Goal: Information Seeking & Learning: Learn about a topic

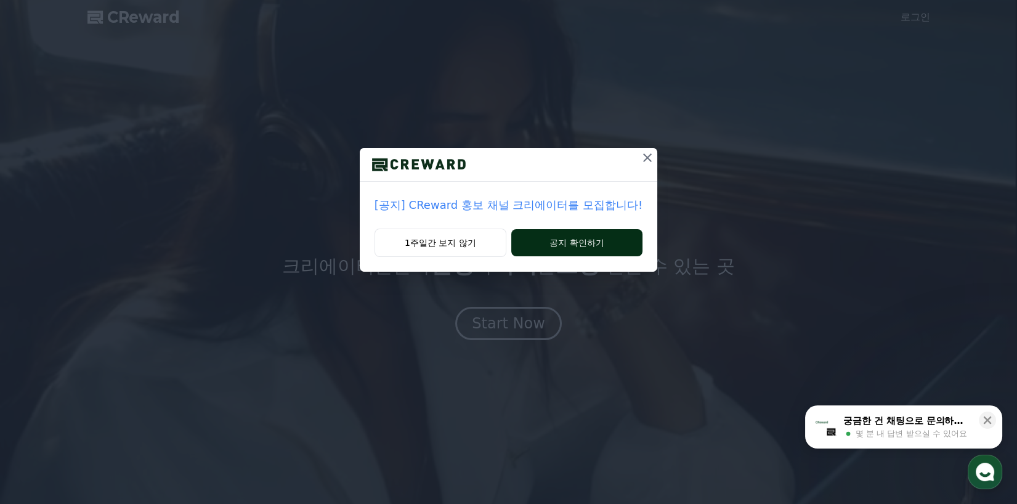
click at [601, 243] on button "공지 확인하기" at bounding box center [576, 242] width 131 height 27
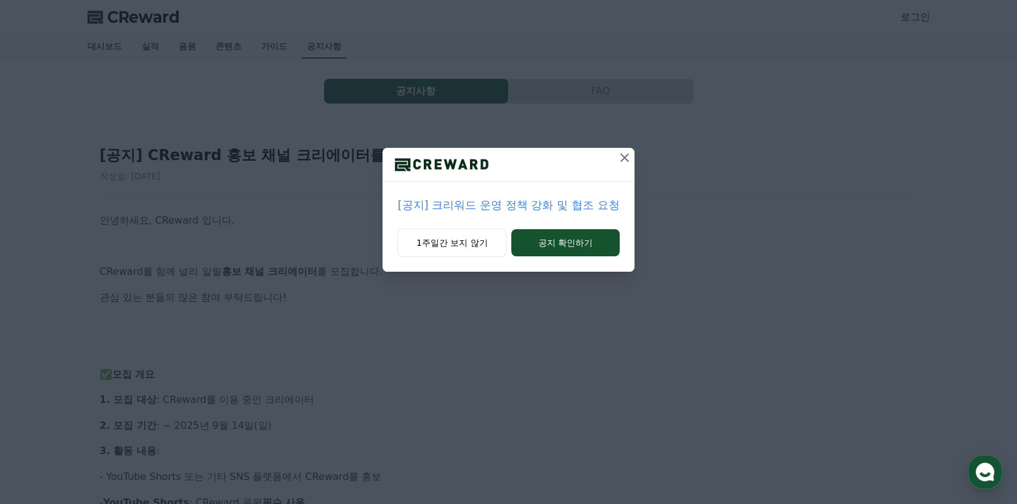
click at [617, 153] on button at bounding box center [625, 158] width 20 height 20
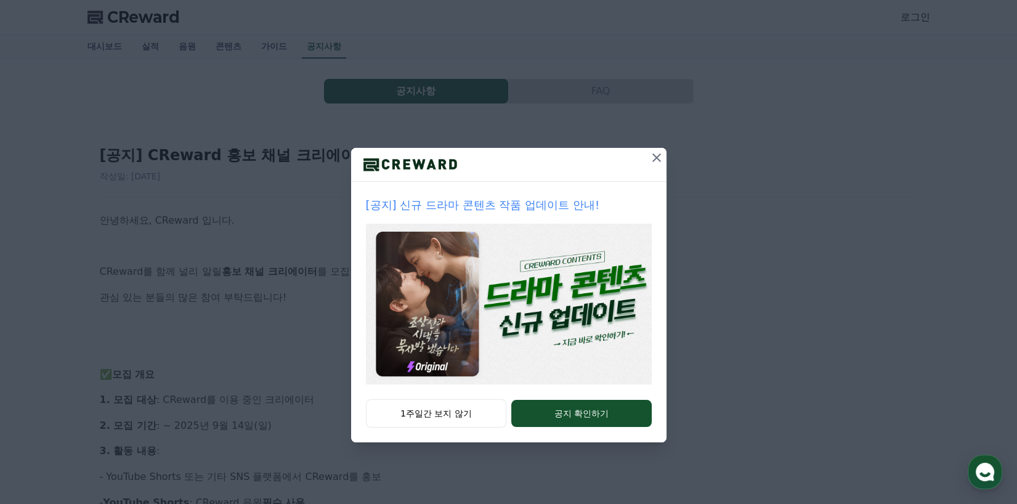
click at [650, 158] on icon at bounding box center [656, 157] width 15 height 15
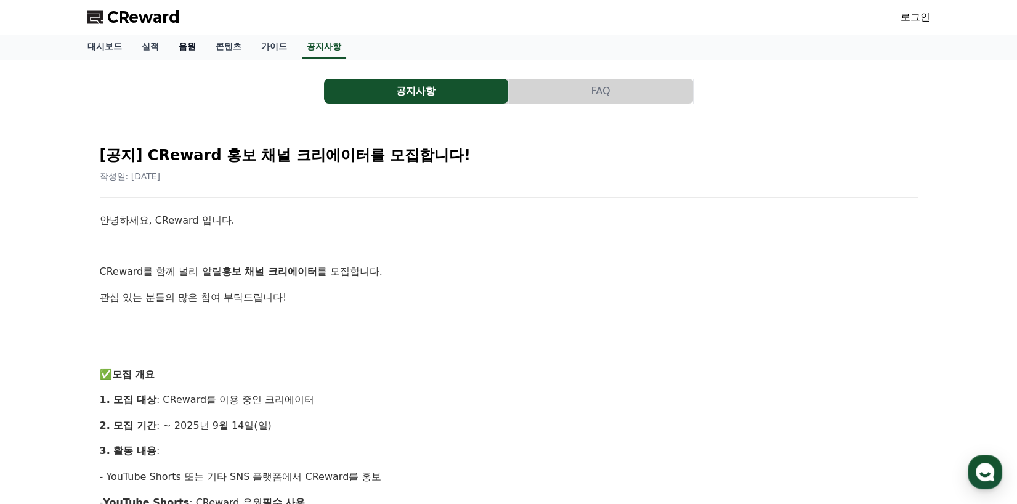
click at [189, 47] on link "음원" at bounding box center [187, 46] width 37 height 23
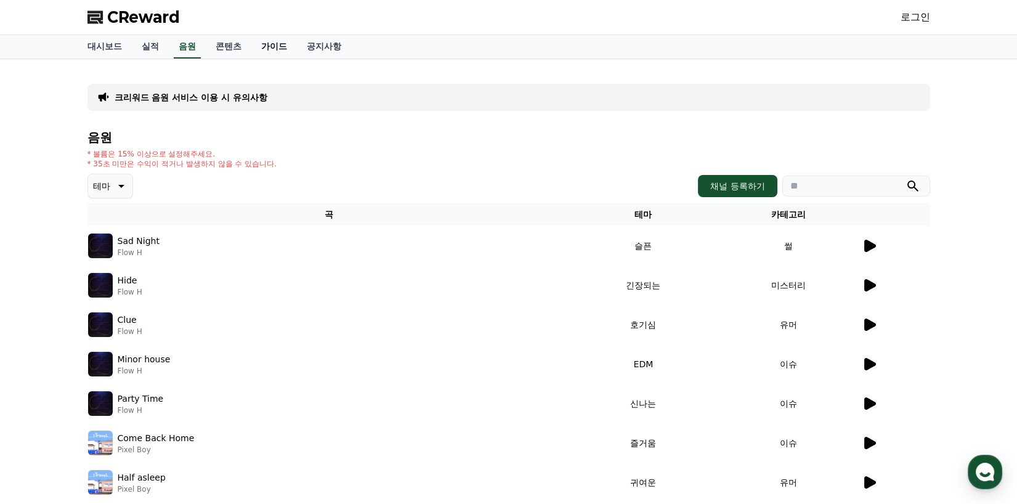
click at [277, 51] on link "가이드" at bounding box center [274, 46] width 46 height 23
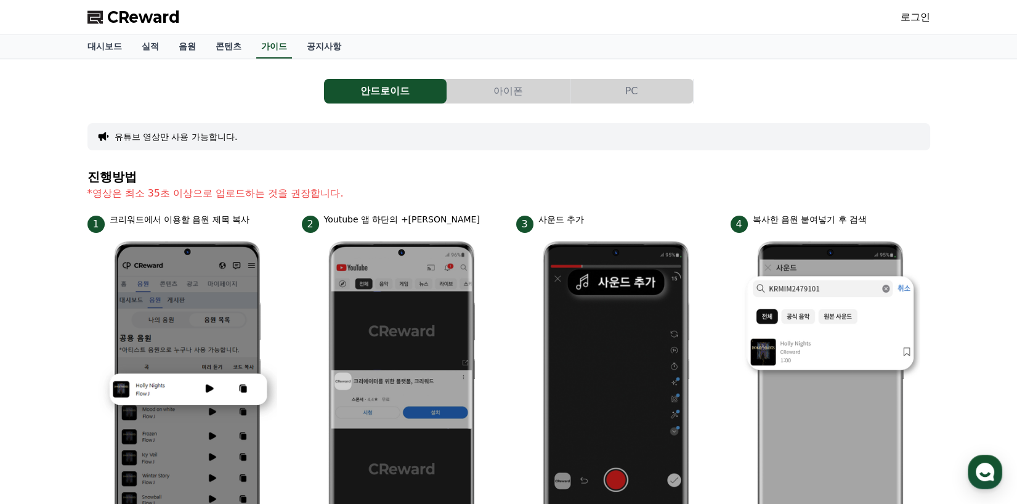
click at [407, 81] on button "안드로이드" at bounding box center [385, 91] width 123 height 25
click at [196, 49] on link "음원" at bounding box center [187, 46] width 37 height 23
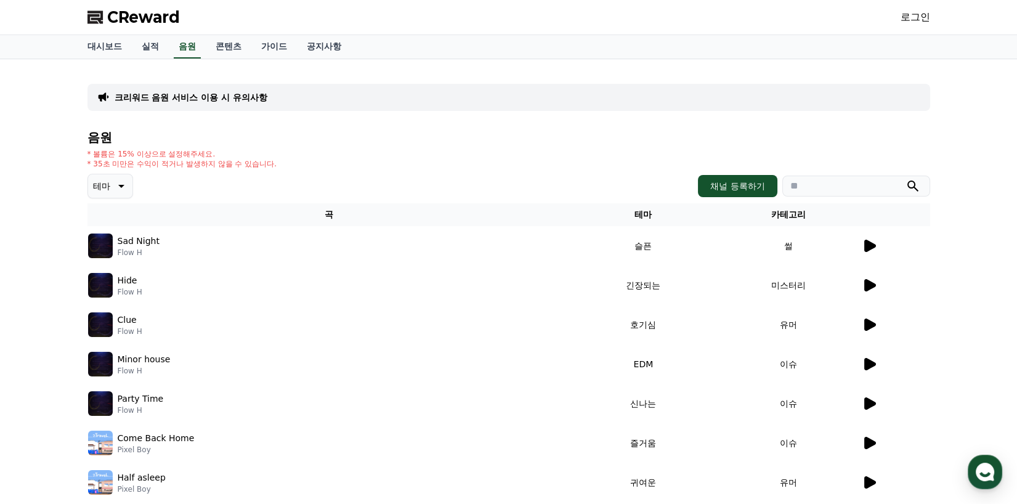
click at [386, 78] on div "크리워드 음원 서비스 이용 시 유의사항 음원 * 볼륨은 15% 이상으로 설정해주세요. * 35초 미만은 수익이 적거나 발생하지 않을 수 있습니…" at bounding box center [508, 357] width 843 height 576
click at [317, 43] on link "공지사항" at bounding box center [324, 46] width 54 height 23
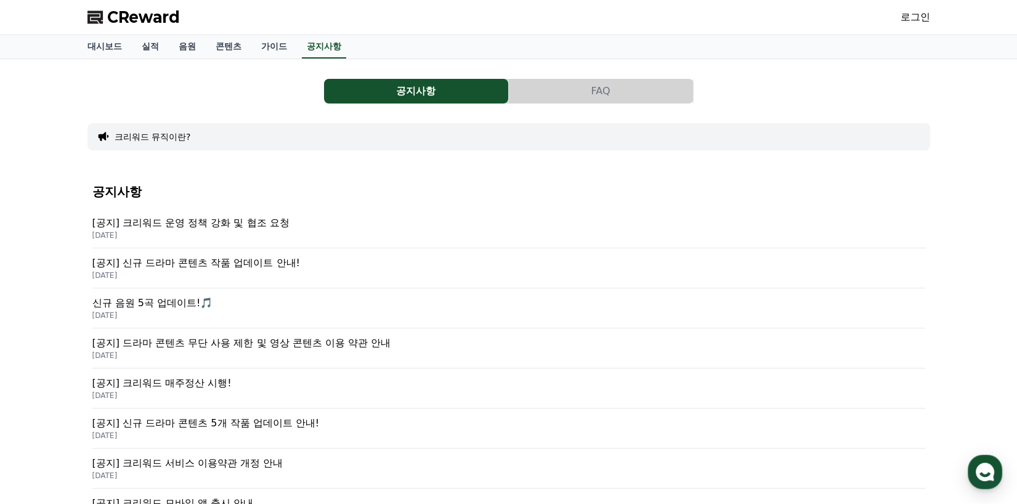
click at [250, 228] on p "[공지] 크리워드 운영 정책 강화 및 협조 요청" at bounding box center [508, 223] width 833 height 15
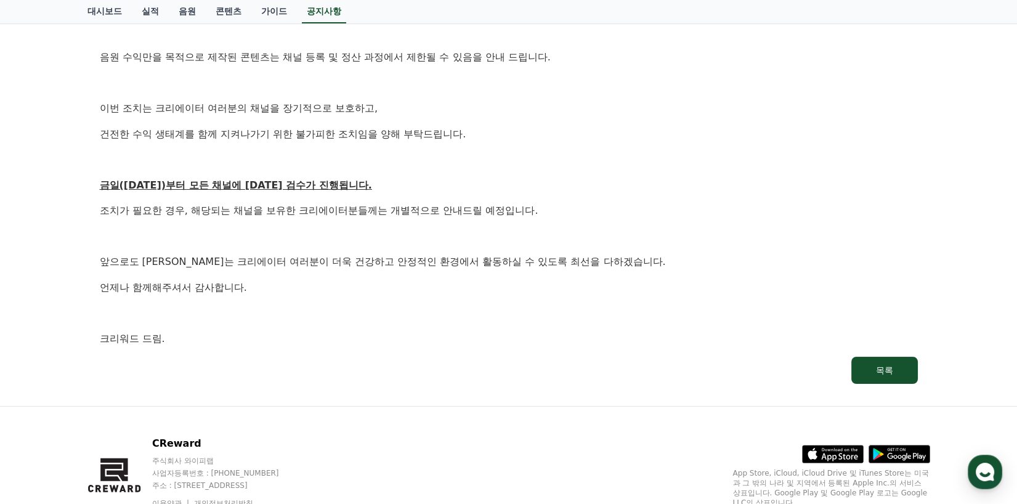
scroll to position [551, 0]
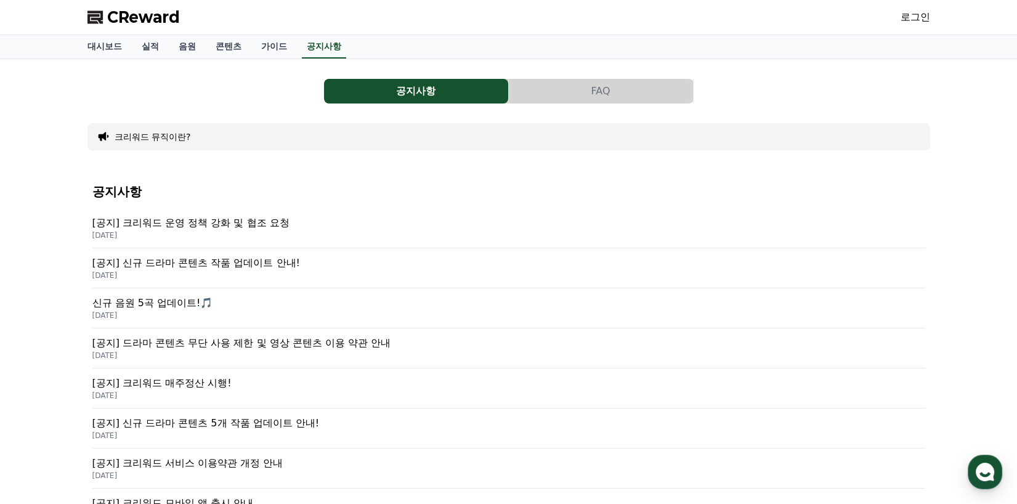
click at [168, 304] on p "신규 음원 5곡 업데이트!🎵" at bounding box center [508, 303] width 833 height 15
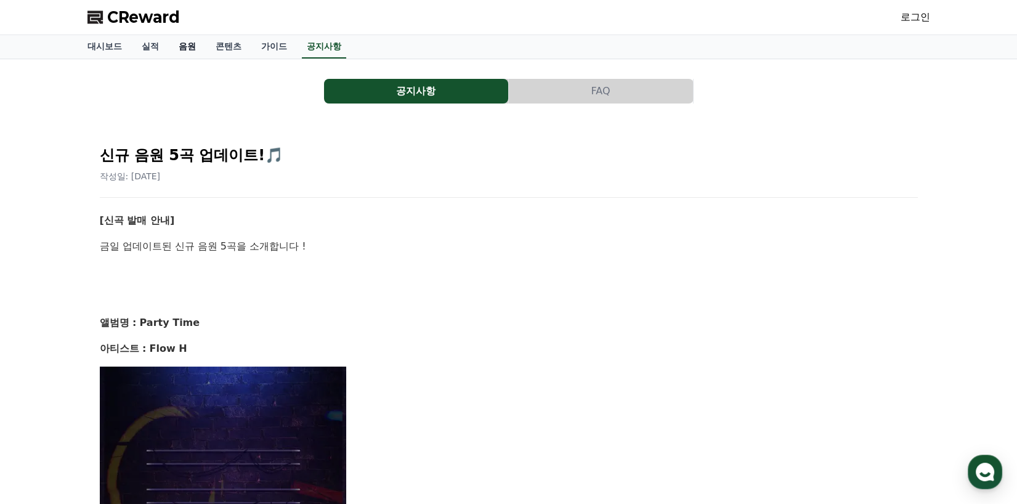
click at [196, 38] on link "음원" at bounding box center [187, 46] width 37 height 23
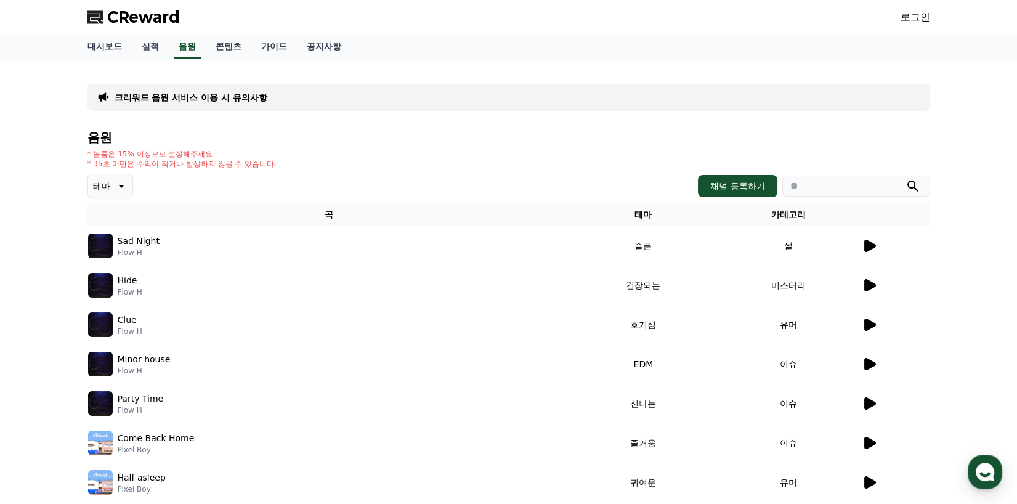
click at [93, 187] on p "테마" at bounding box center [101, 185] width 17 height 17
click at [116, 277] on button "호기심" at bounding box center [107, 282] width 36 height 27
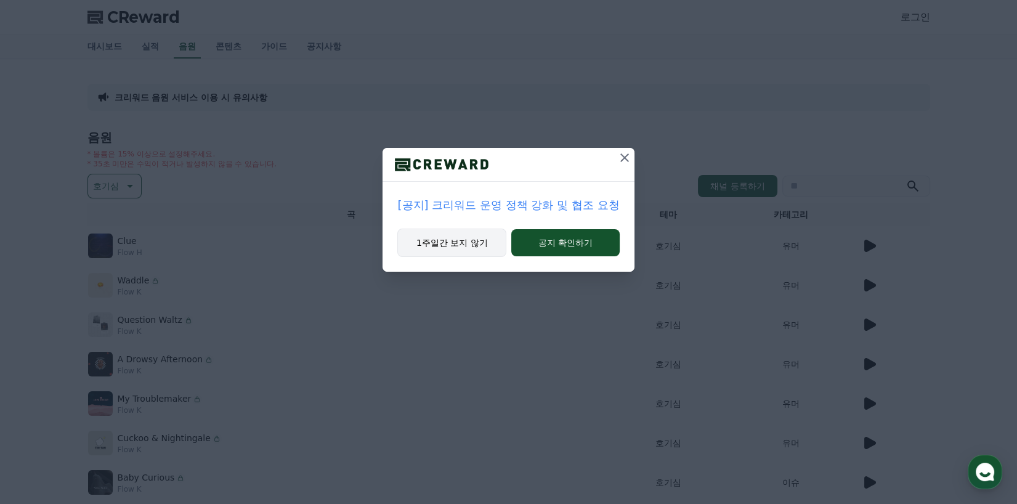
click at [487, 248] on button "1주일간 보지 않기" at bounding box center [451, 243] width 109 height 28
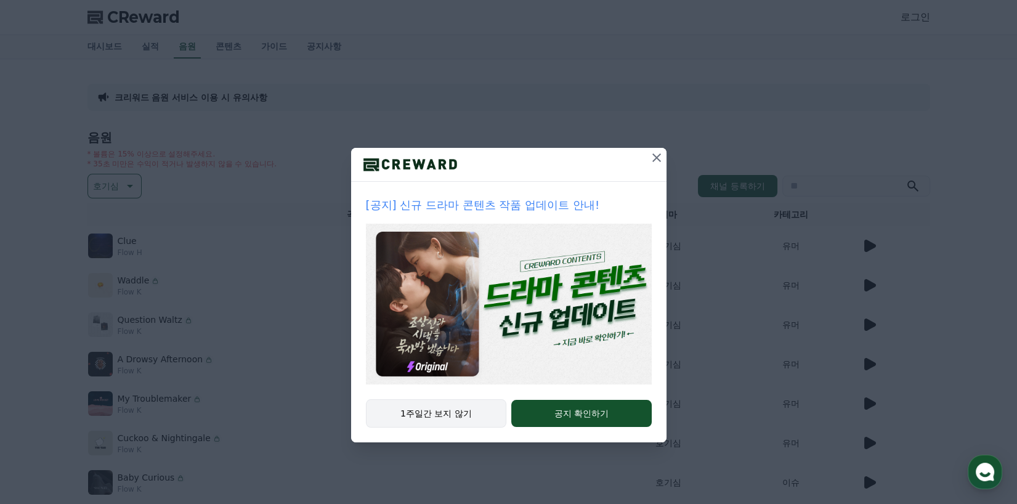
click at [449, 422] on button "1주일간 보지 않기" at bounding box center [436, 413] width 141 height 28
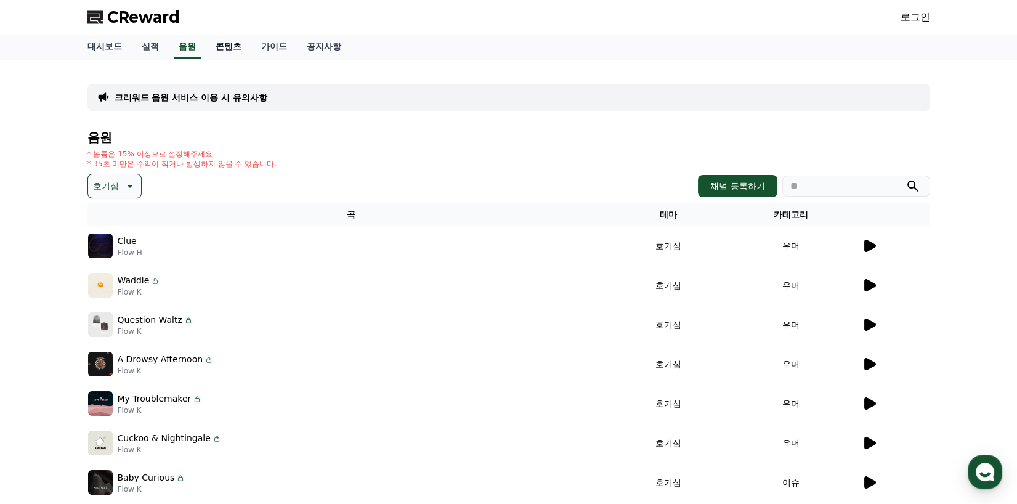
click at [220, 45] on link "콘텐츠" at bounding box center [229, 46] width 46 height 23
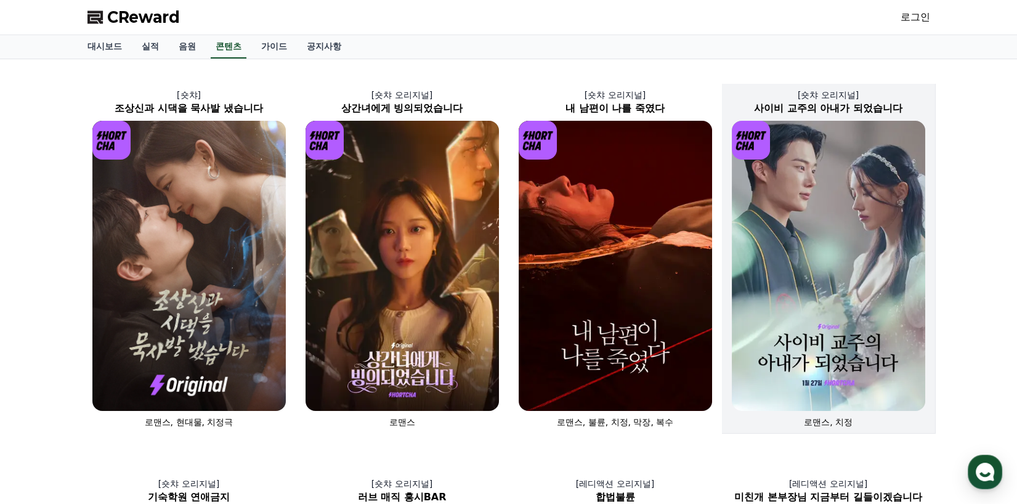
click at [786, 265] on img at bounding box center [828, 266] width 193 height 290
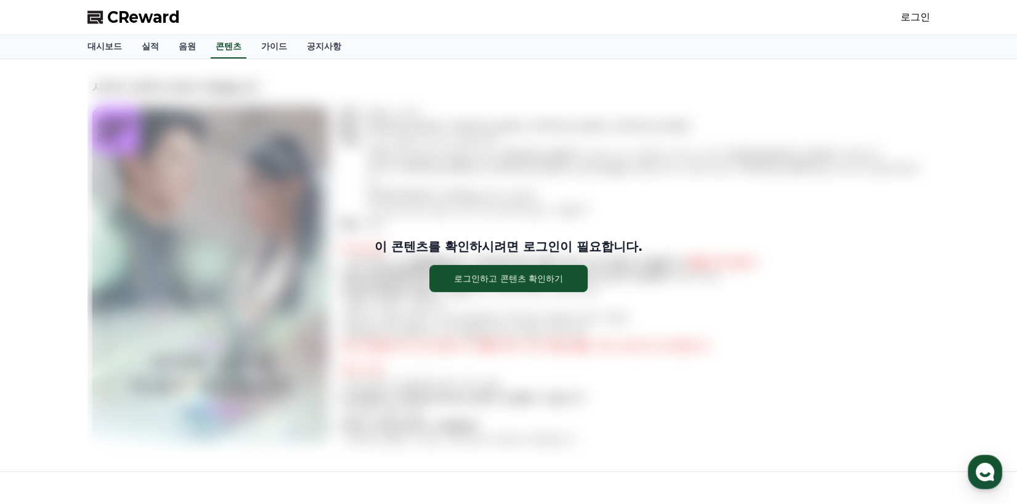
click at [774, 238] on div "이 콘텐츠를 확인하시려면 로그인이 필요합니다. 로그인하고 콘텐츠 확인하기" at bounding box center [508, 265] width 843 height 54
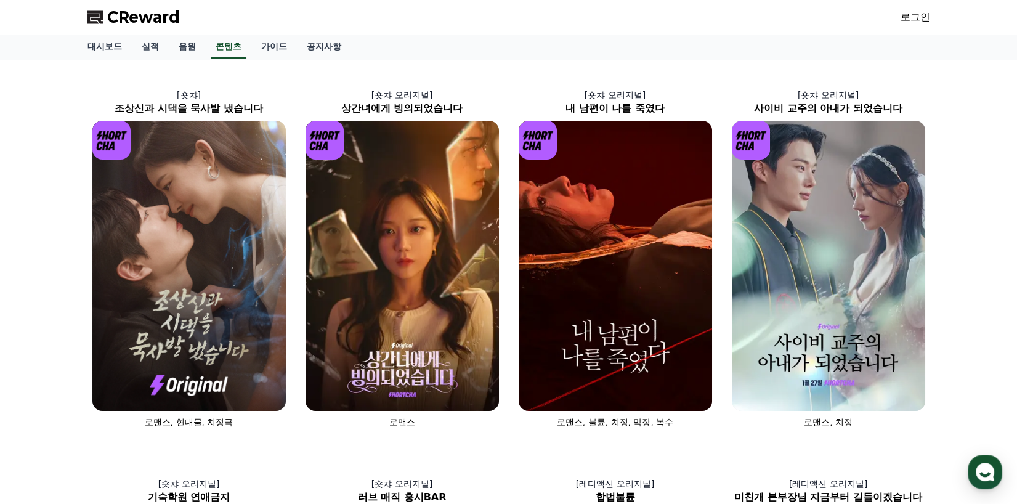
click at [289, 33] on div "CReward 로그인" at bounding box center [509, 17] width 862 height 34
click at [278, 44] on link "가이드" at bounding box center [274, 46] width 46 height 23
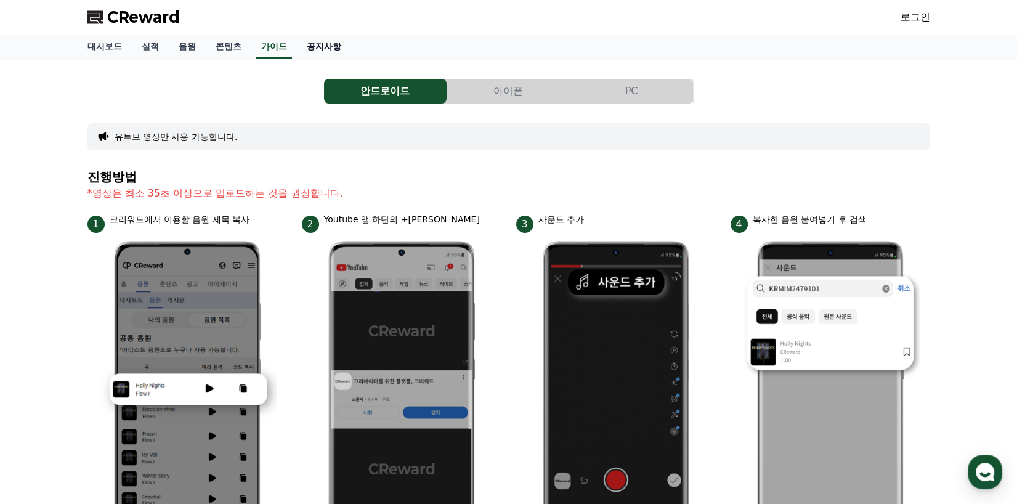
click at [349, 52] on link "공지사항" at bounding box center [324, 46] width 54 height 23
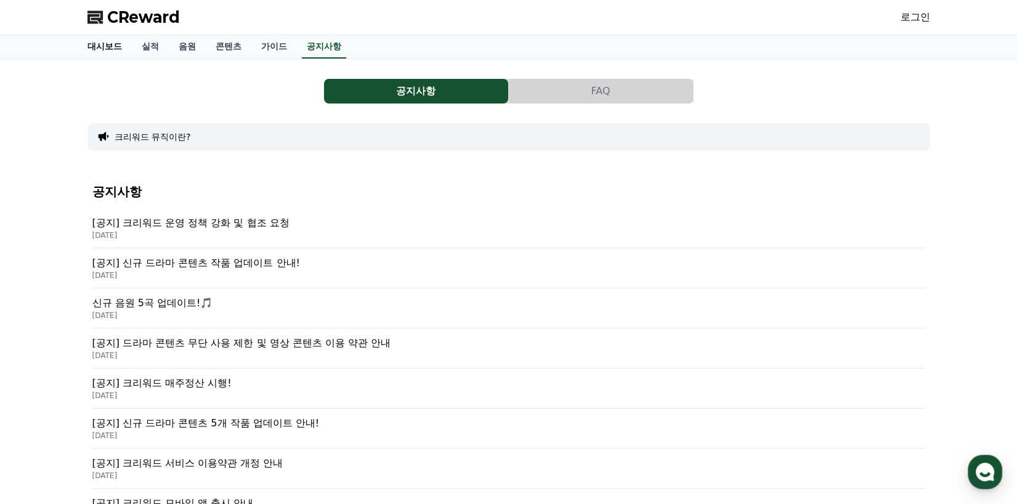
click at [100, 53] on link "대시보드" at bounding box center [105, 46] width 54 height 23
